Goal: Information Seeking & Learning: Learn about a topic

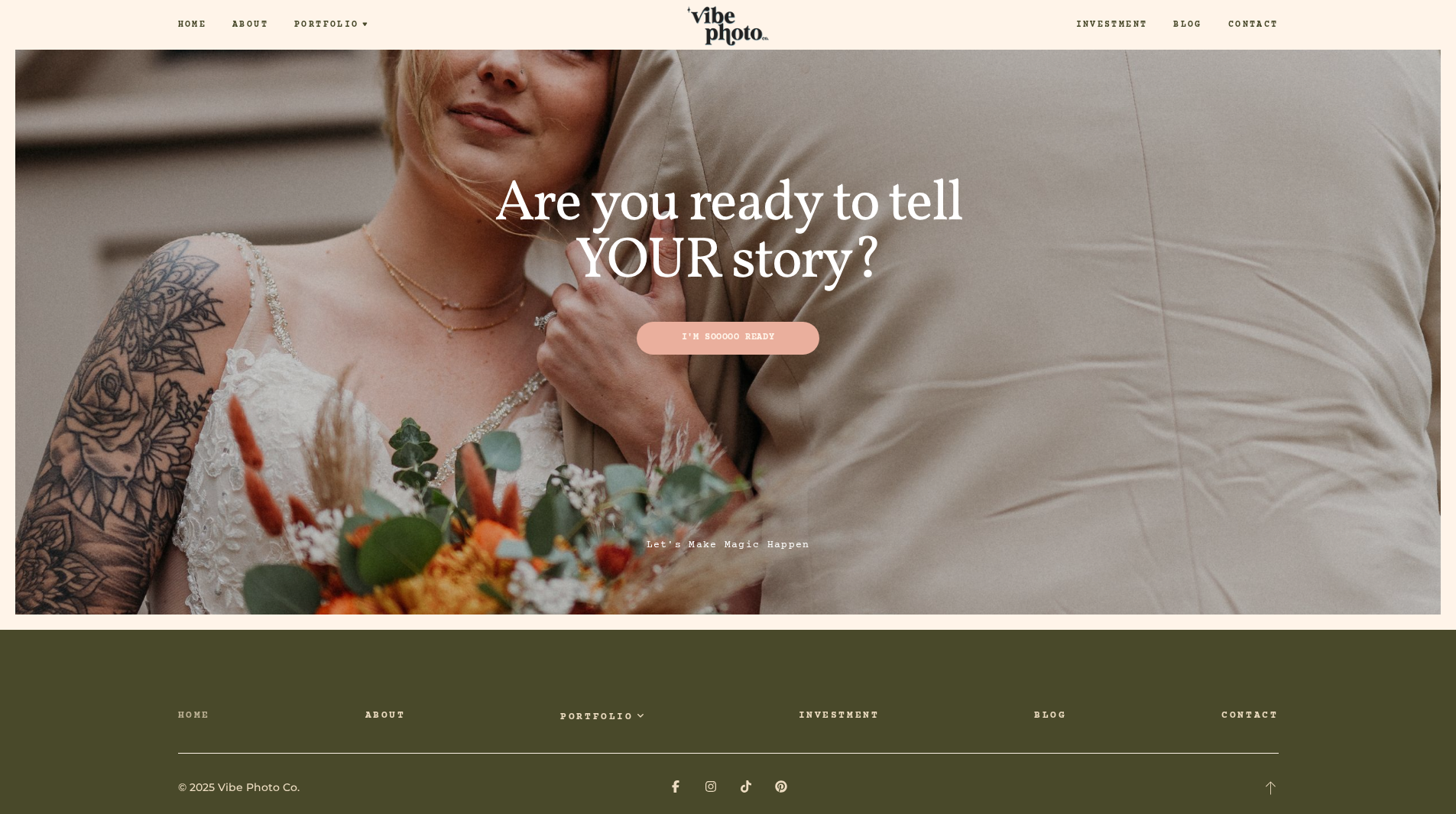
scroll to position [5811, 0]
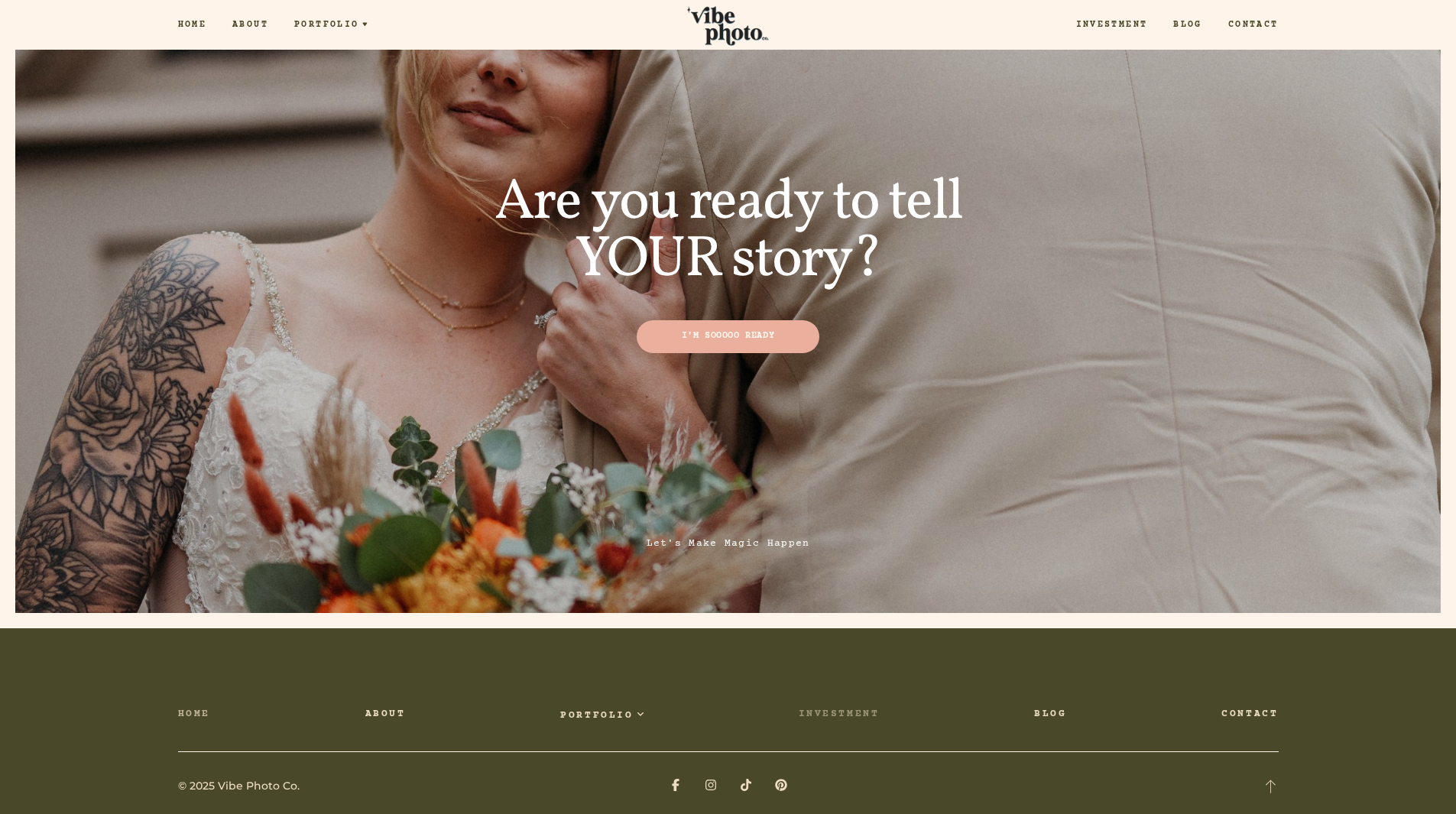
click at [848, 706] on link "Investment" at bounding box center [838, 715] width 81 height 19
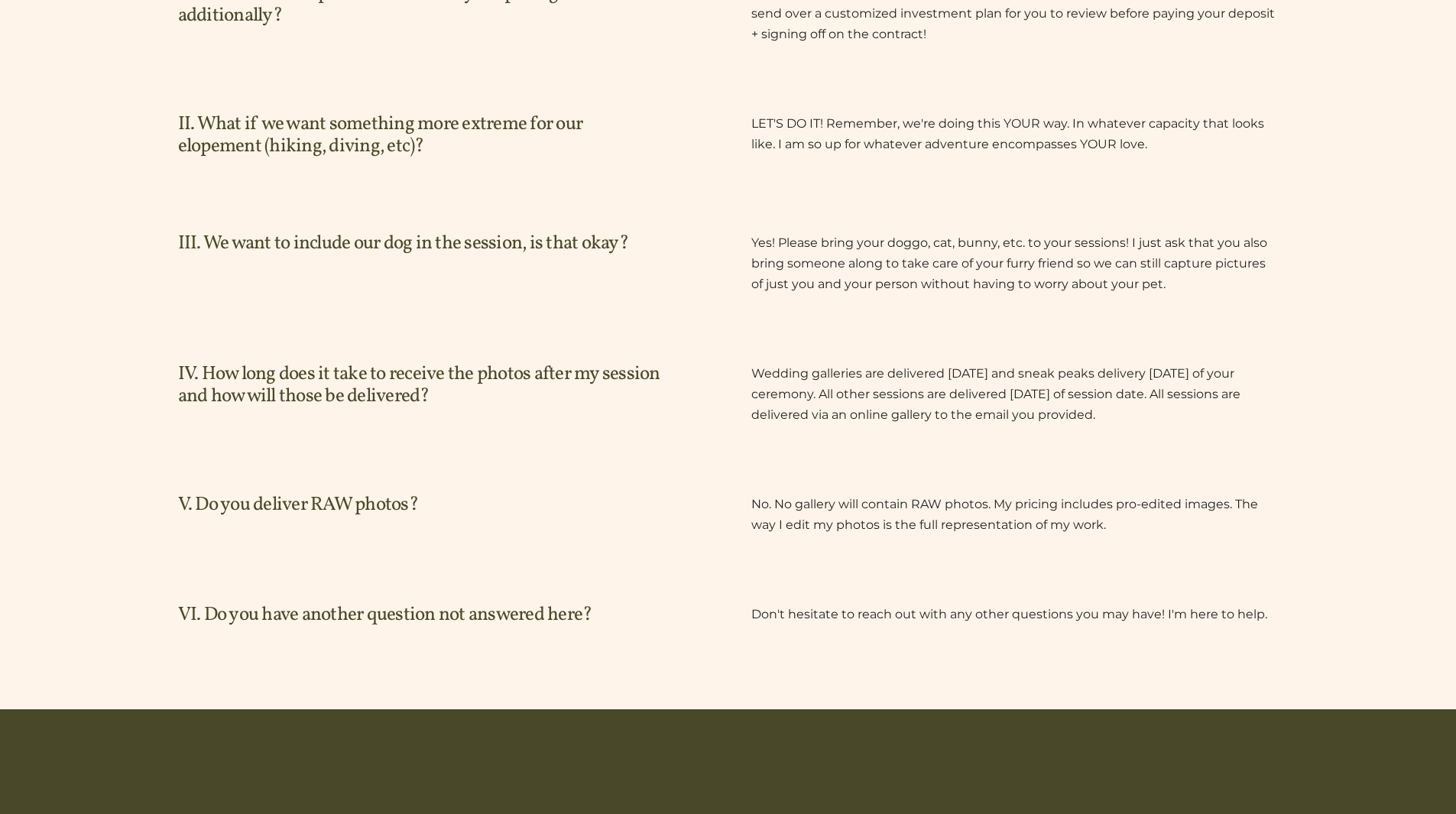
scroll to position [3142, 0]
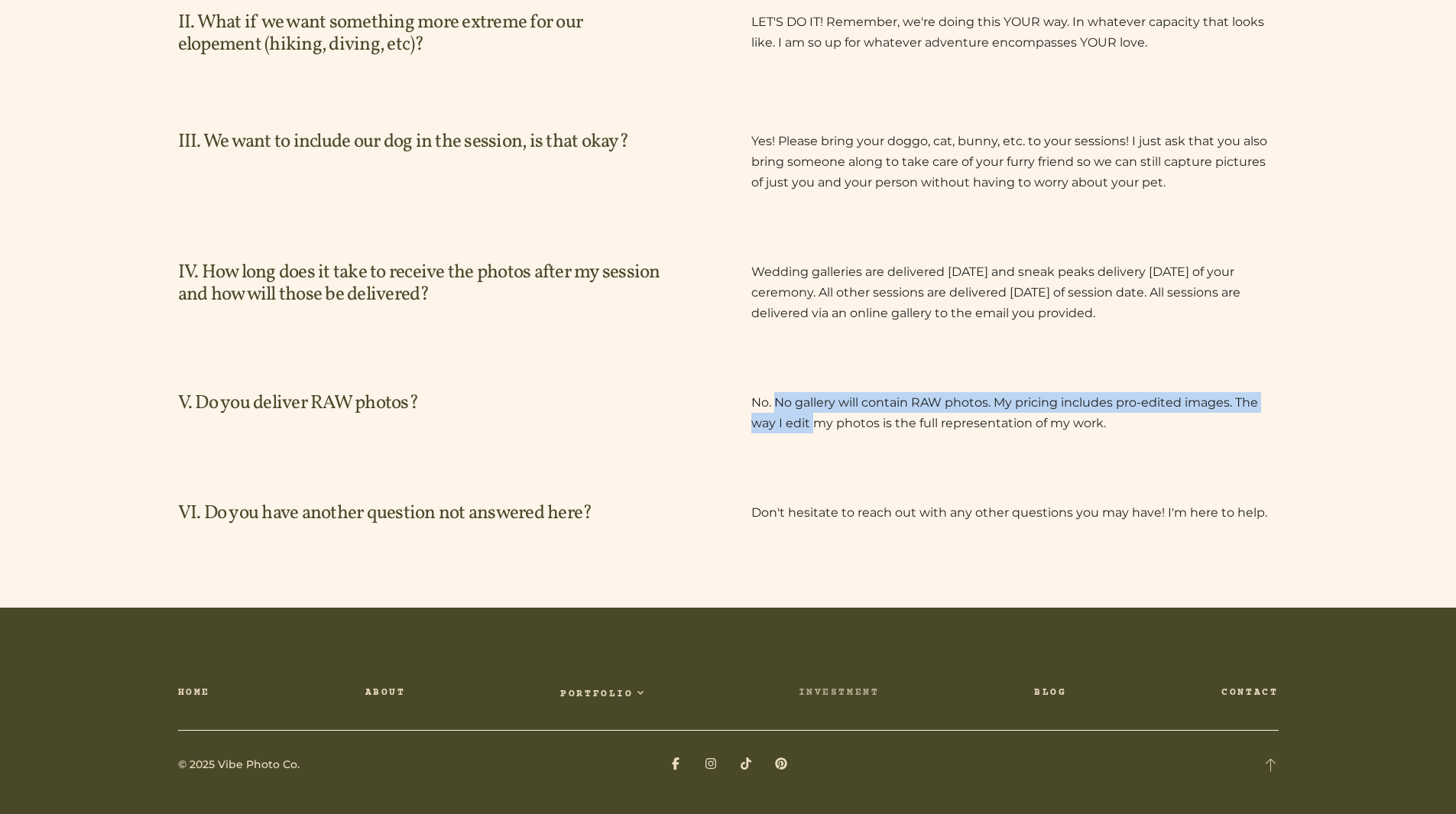
drag, startPoint x: 776, startPoint y: 403, endPoint x: 816, endPoint y: 413, distance: 41.2
click at [816, 413] on p "No. No gallery will contain RAW photos. My pricing includes pro-edited images. …" at bounding box center [1015, 413] width 528 height 42
click at [728, 413] on div "V. Do you deliver RAW photos? No. No gallery will contain RAW photos. My pricin…" at bounding box center [728, 413] width 1100 height 42
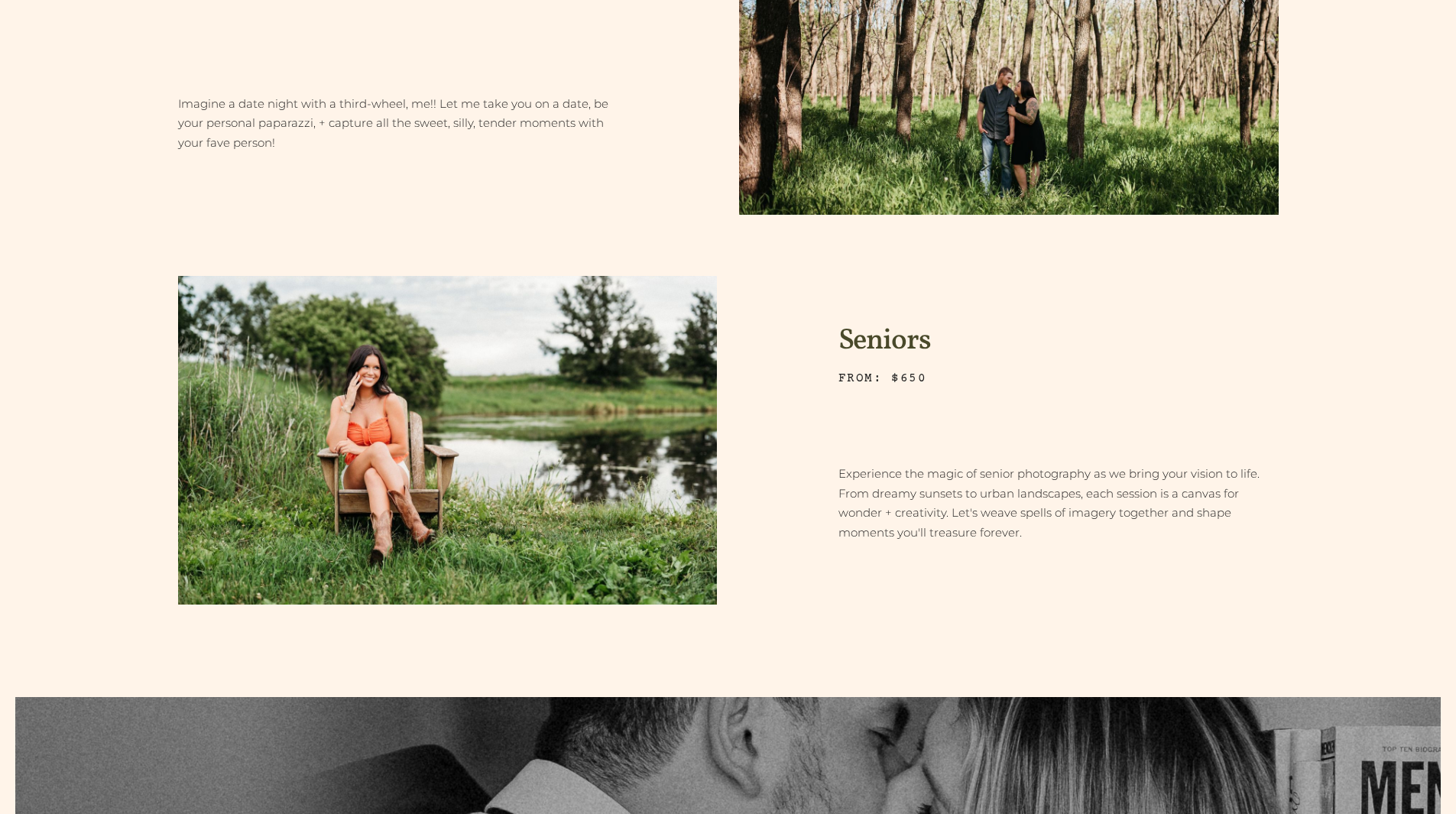
scroll to position [1461, 0]
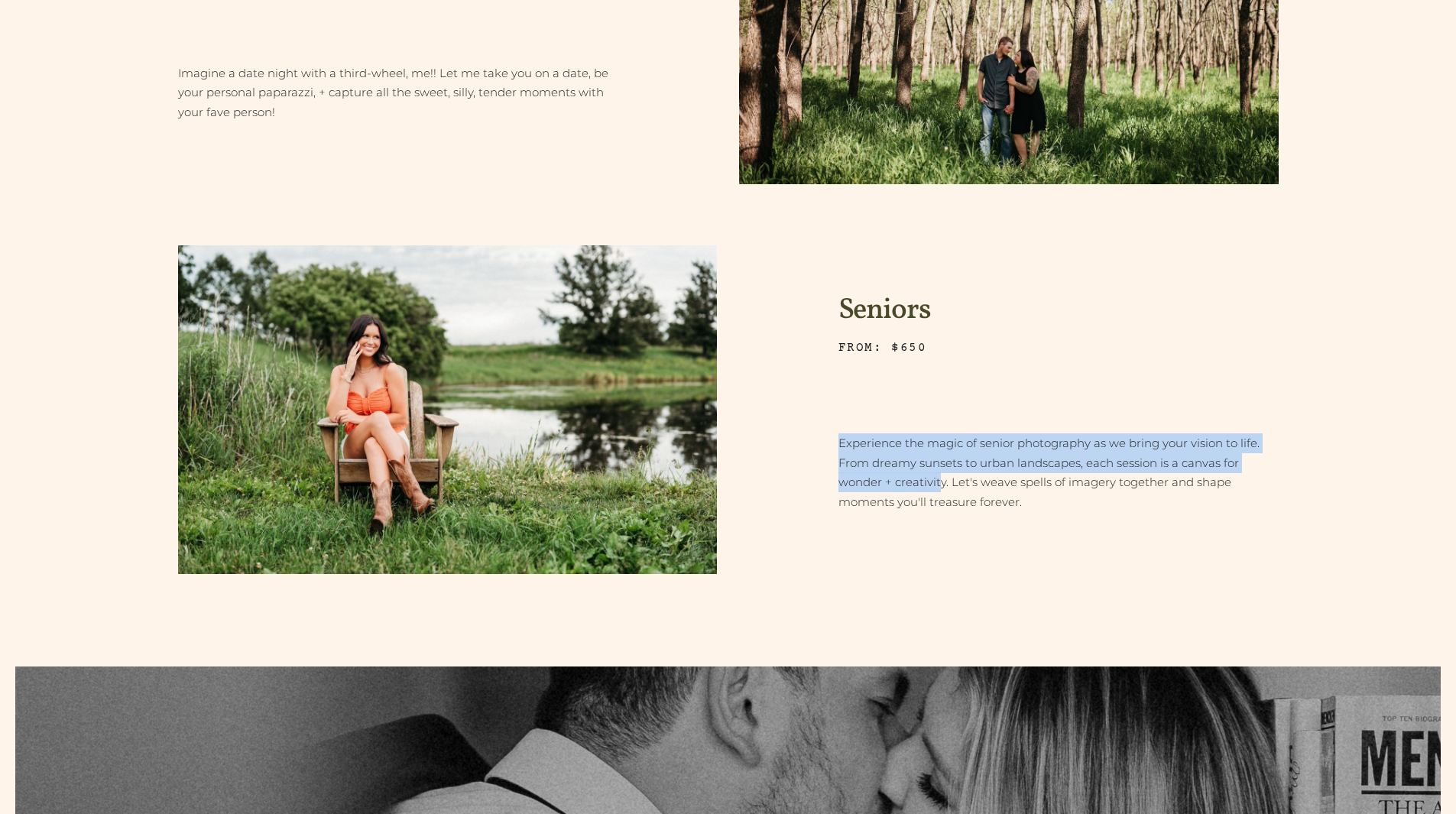
drag, startPoint x: 870, startPoint y: 443, endPoint x: 940, endPoint y: 482, distance: 80.1
click at [940, 482] on p "Experience the magic of senior photography as we bring your vision to life. Fro…" at bounding box center [1058, 473] width 440 height 80
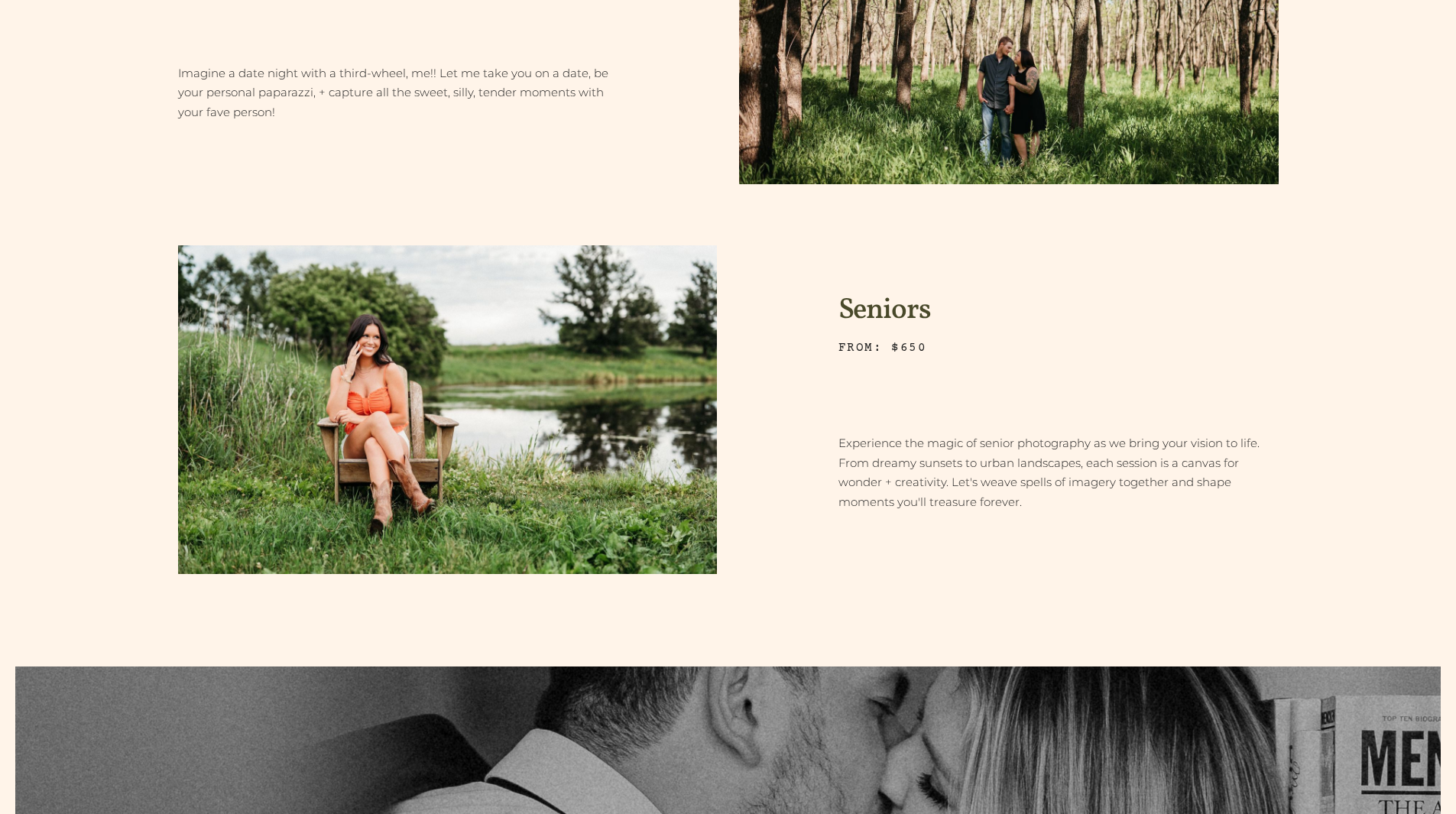
click at [738, 382] on div "Seniors from: $650 Experience the magic of senior photography as we bring your …" at bounding box center [728, 410] width 1100 height 329
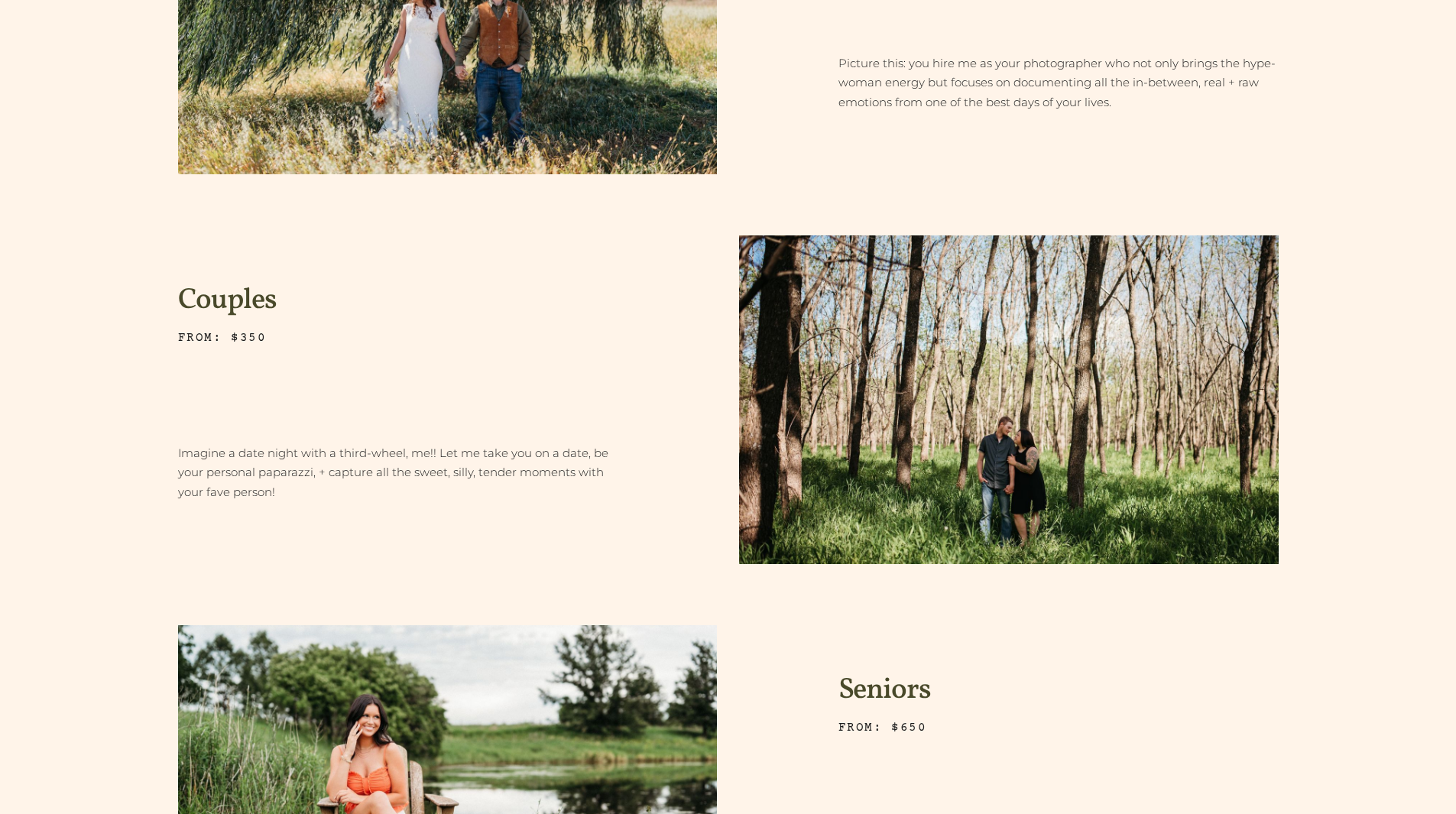
scroll to position [1079, 0]
